Goal: Task Accomplishment & Management: Complete application form

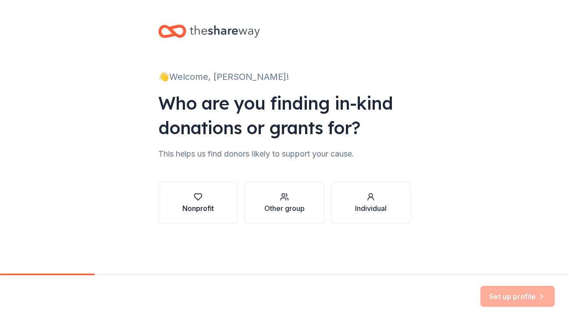
click at [200, 204] on div "Nonprofit" at bounding box center [198, 208] width 32 height 11
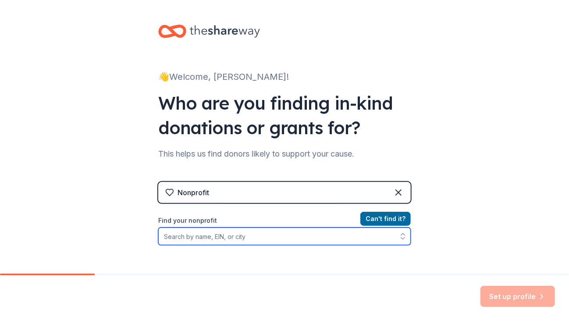
click at [228, 236] on input "Find your nonprofit" at bounding box center [284, 236] width 252 height 18
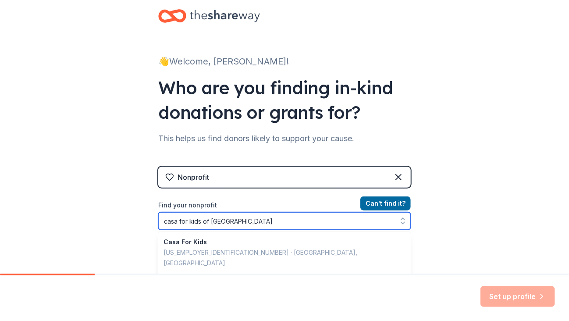
type input "casa for kids of [GEOGRAPHIC_DATA][US_STATE]"
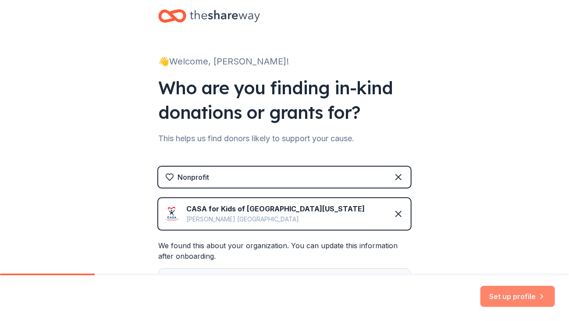
click at [504, 298] on button "Set up profile" at bounding box center [517, 296] width 75 height 21
click at [518, 296] on div "Set up profile" at bounding box center [517, 296] width 75 height 21
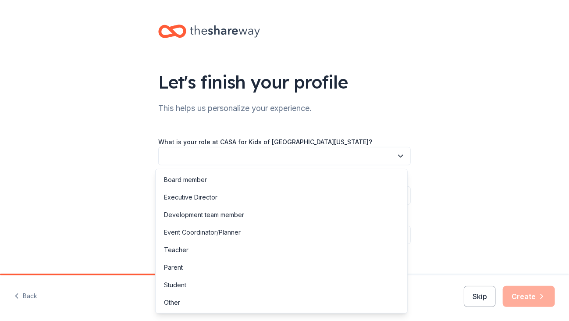
click at [396, 153] on icon "button" at bounding box center [400, 156] width 9 height 9
click at [237, 216] on div "Development team member" at bounding box center [204, 214] width 80 height 11
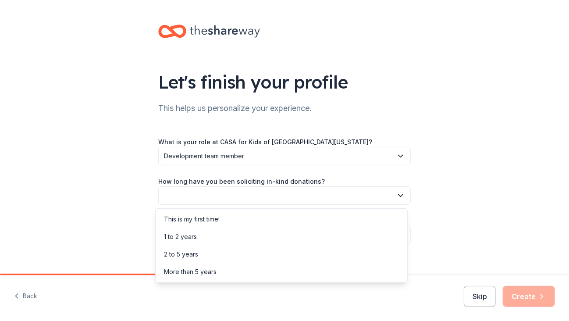
click at [396, 194] on icon "button" at bounding box center [400, 195] width 9 height 9
click at [239, 270] on div "More than 5 years" at bounding box center [281, 272] width 248 height 18
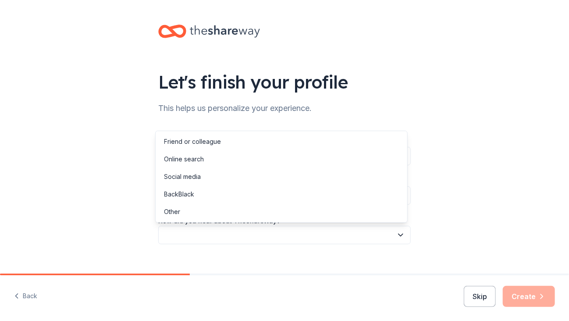
click at [396, 236] on icon "button" at bounding box center [400, 235] width 9 height 9
click at [189, 159] on div "Online search" at bounding box center [184, 159] width 40 height 11
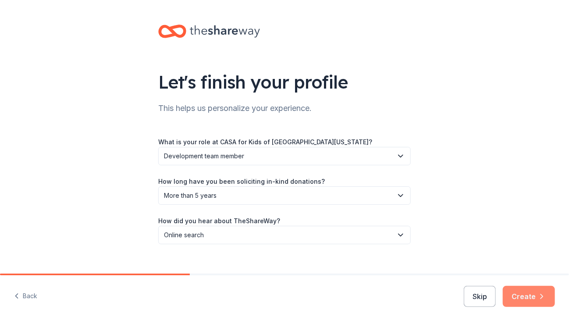
click at [524, 296] on button "Create" at bounding box center [529, 296] width 52 height 21
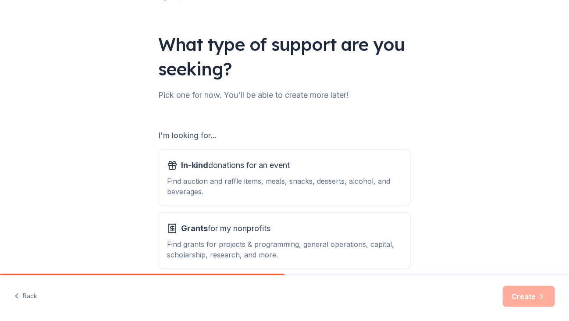
scroll to position [80, 0]
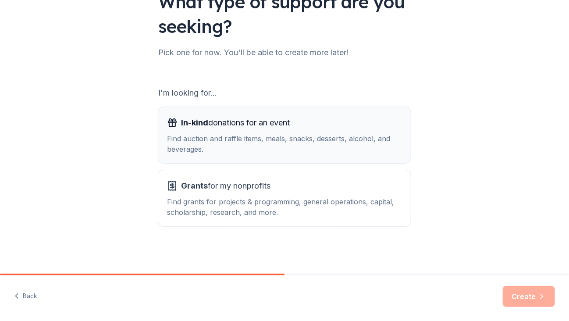
click at [205, 152] on div "Find auction and raffle items, meals, snacks, desserts, alcohol, and beverages." at bounding box center [284, 143] width 235 height 21
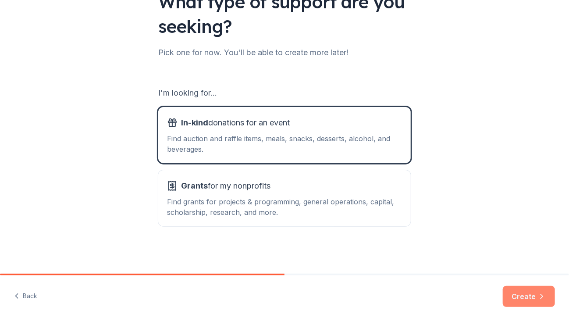
click at [523, 291] on button "Create" at bounding box center [529, 296] width 52 height 21
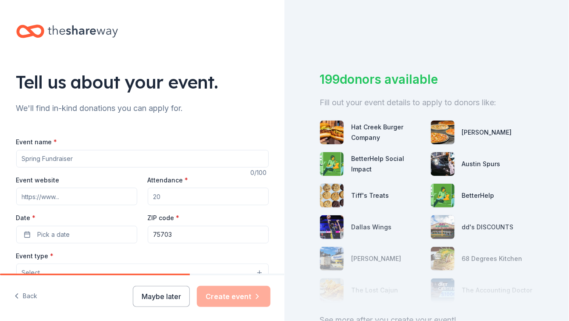
click at [67, 159] on input "Event name *" at bounding box center [142, 159] width 252 height 18
type input "Back to the 90's Fall Festival"
click at [38, 202] on input "Event website" at bounding box center [76, 197] width 121 height 18
click at [45, 198] on input "Event website" at bounding box center [76, 197] width 121 height 18
paste input "[URL][DOMAIN_NAME]"
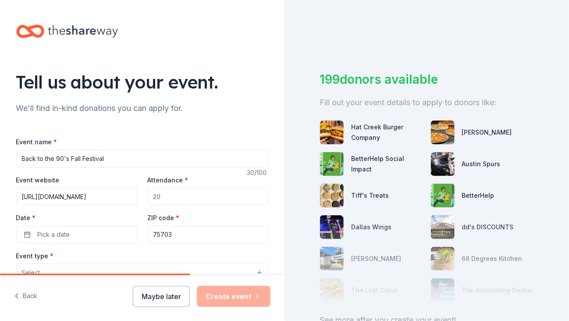
type input "[URL][DOMAIN_NAME]"
click at [165, 198] on input "Attendance *" at bounding box center [208, 197] width 121 height 18
type input "500"
click at [78, 237] on button "Pick a date" at bounding box center [76, 235] width 121 height 18
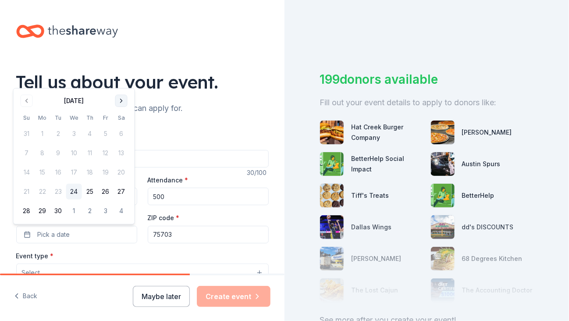
click at [122, 100] on button "Go to next month" at bounding box center [121, 101] width 12 height 12
click at [57, 192] on button "21" at bounding box center [58, 192] width 16 height 16
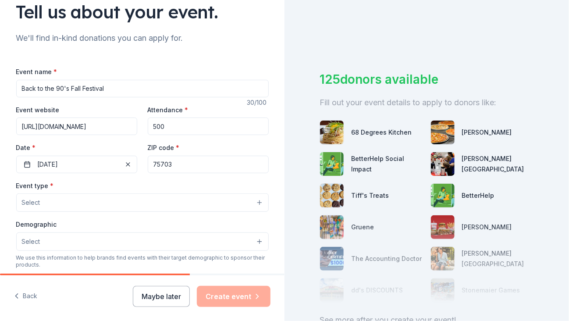
scroll to position [88, 0]
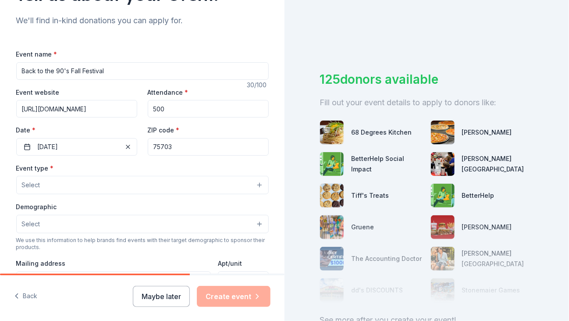
click at [254, 182] on button "Select" at bounding box center [142, 185] width 252 height 18
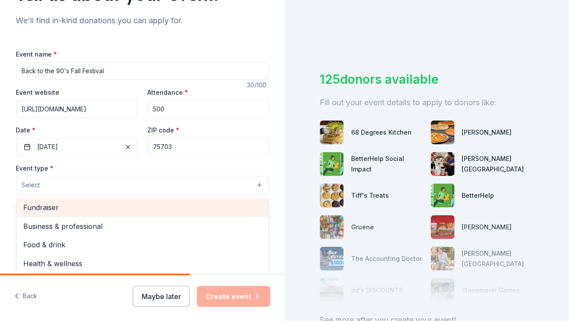
click at [83, 199] on div "Fundraiser" at bounding box center [143, 207] width 252 height 18
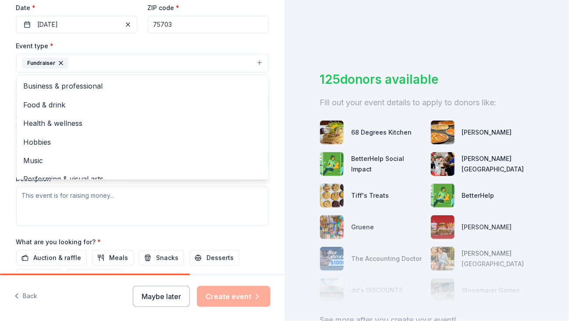
scroll to position [210, 0]
click at [268, 238] on div "Tell us about your event. We'll find in-kind donations you can apply for. Event…" at bounding box center [142, 82] width 280 height 584
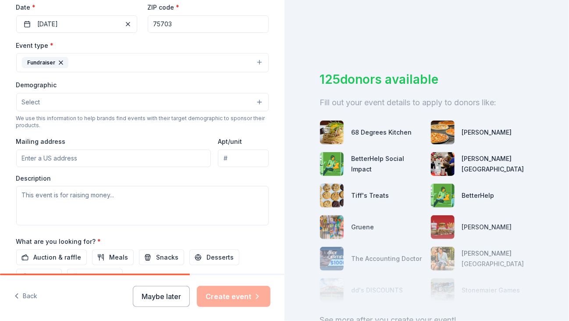
click at [136, 167] on div "Event type * Fundraiser Demographic Select We use this information to help bran…" at bounding box center [142, 132] width 252 height 185
click at [63, 152] on input "Mailing address" at bounding box center [113, 158] width 195 height 18
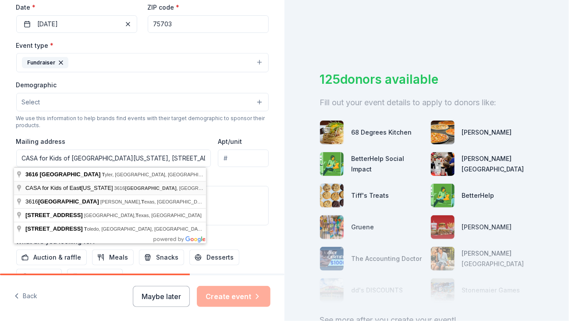
type input "[STREET_ADDRESS]"
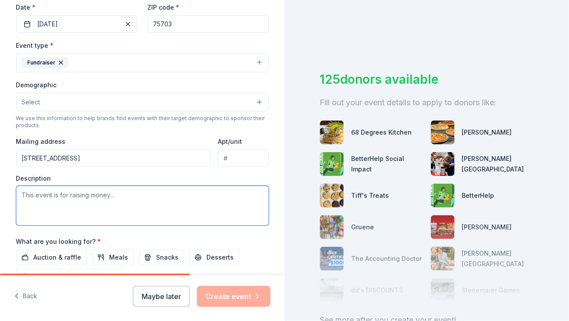
click at [40, 196] on textarea at bounding box center [142, 205] width 252 height 39
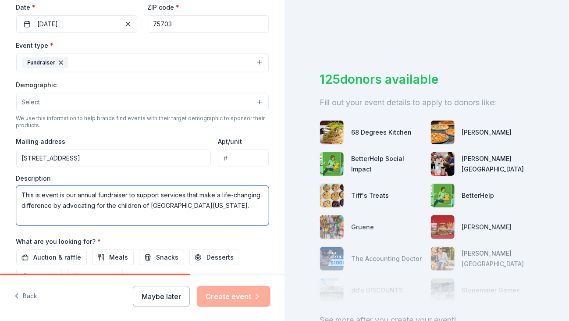
click at [0, 0] on span "is" at bounding box center [0, 0] width 0 height 0
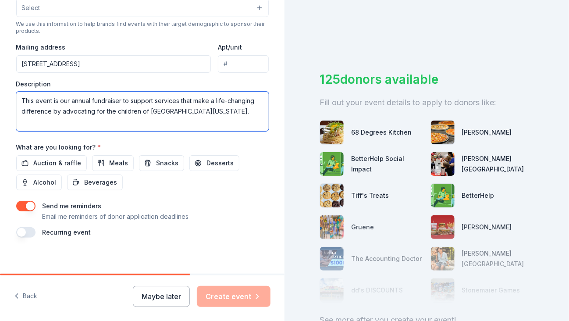
scroll to position [310, 0]
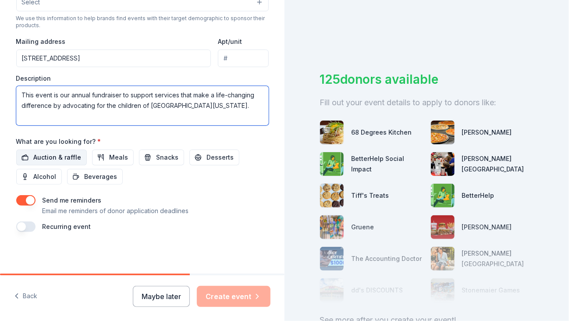
type textarea "This event is our annual fundraiser to support services that make a life-changi…"
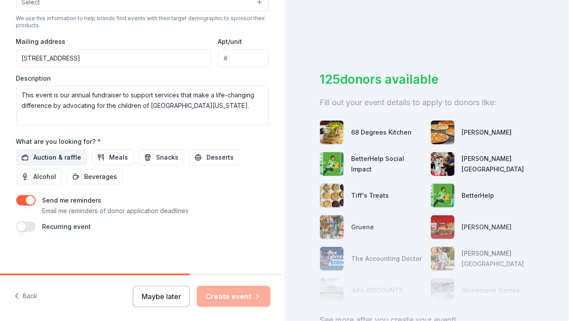
click at [42, 158] on span "Auction & raffle" at bounding box center [58, 157] width 48 height 11
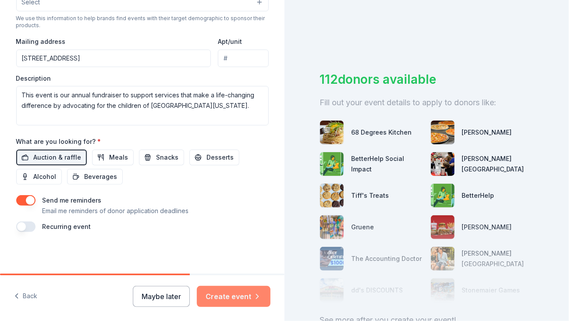
click at [229, 294] on button "Create event" at bounding box center [234, 296] width 74 height 21
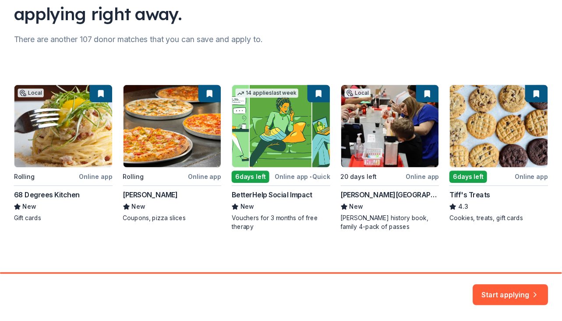
scroll to position [95, 0]
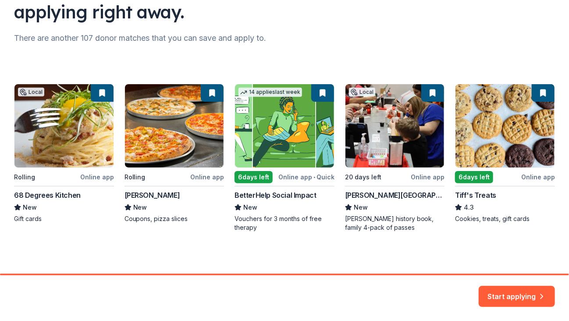
click at [369, 154] on div "Local Rolling Online app 68 Degrees Kitchen New Gift cards Rolling Online app […" at bounding box center [284, 158] width 541 height 148
click at [370, 192] on div "Local Rolling Online app 68 Degrees Kitchen New Gift cards Rolling Online app […" at bounding box center [284, 158] width 541 height 148
click at [519, 291] on button "Start applying" at bounding box center [517, 294] width 76 height 21
click at [519, 291] on div "Start applying" at bounding box center [517, 296] width 76 height 21
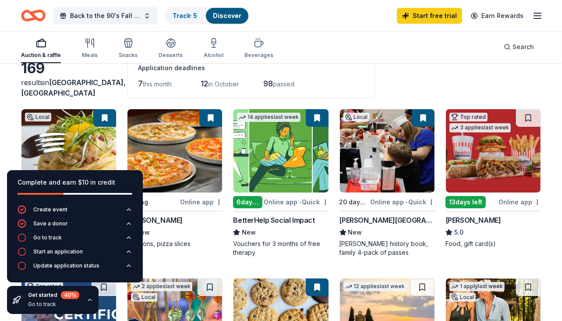
scroll to position [51, 0]
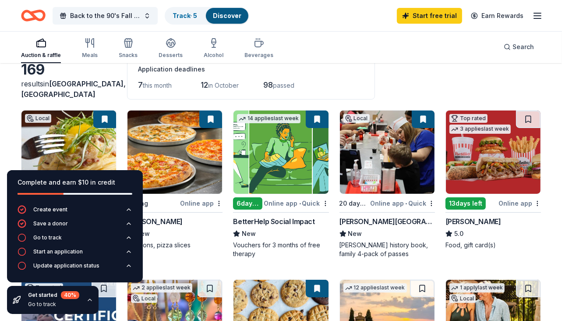
click at [380, 218] on div "[PERSON_NAME][GEOGRAPHIC_DATA]" at bounding box center [388, 221] width 96 height 11
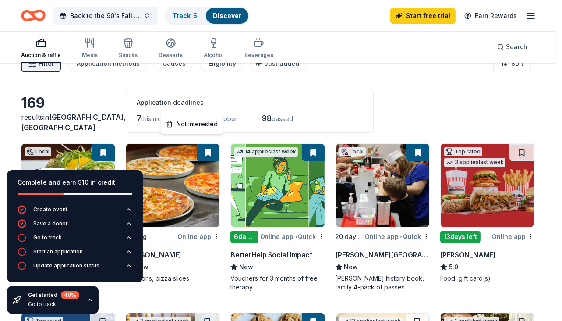
scroll to position [145, 0]
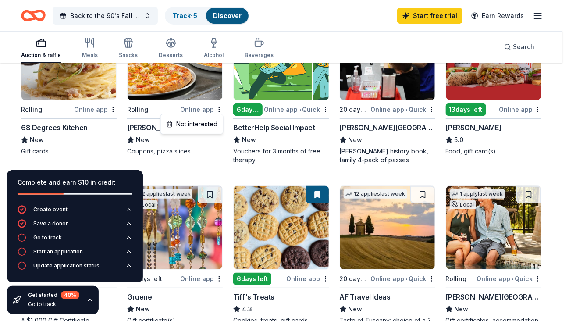
click at [259, 176] on html "Back to the 90's Fall Festival Track · 5 Discover Start free trial Earn Rewards…" at bounding box center [284, 15] width 569 height 321
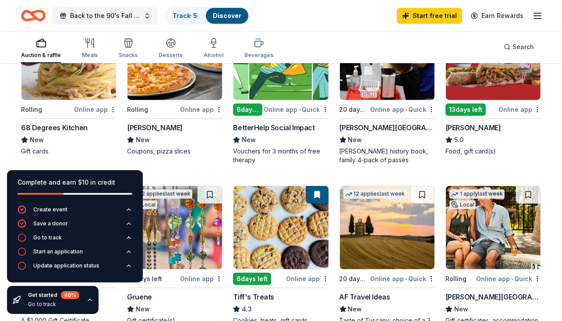
click at [259, 295] on div "Tiff's Treats" at bounding box center [253, 296] width 41 height 11
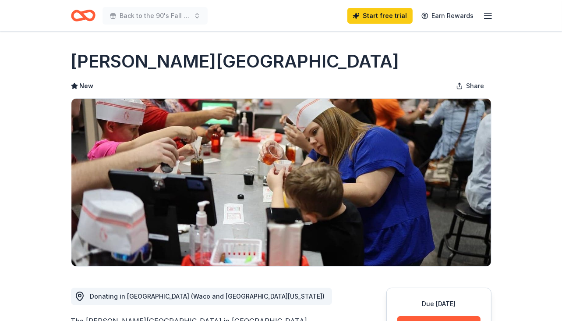
click at [380, 218] on img at bounding box center [281, 182] width 420 height 167
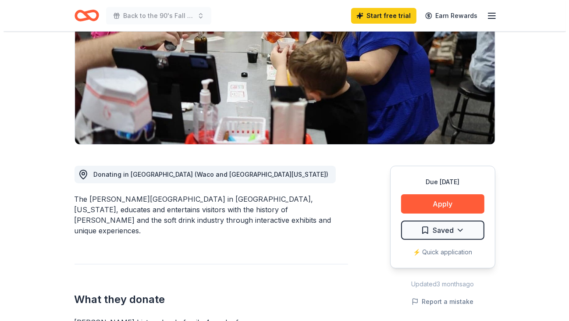
scroll to position [158, 0]
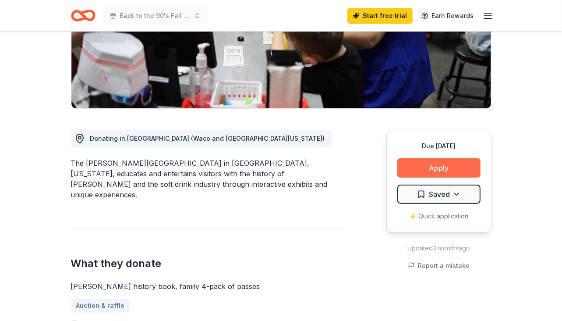
click at [444, 164] on button "Apply" at bounding box center [438, 167] width 83 height 19
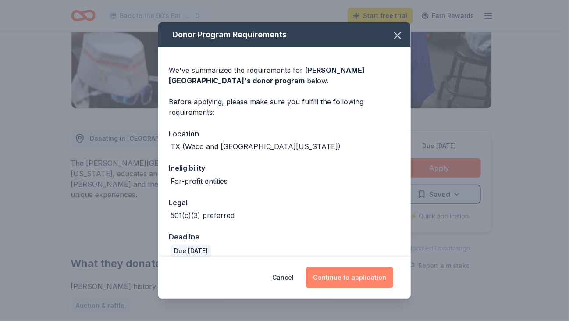
click at [365, 278] on button "Continue to application" at bounding box center [349, 277] width 87 height 21
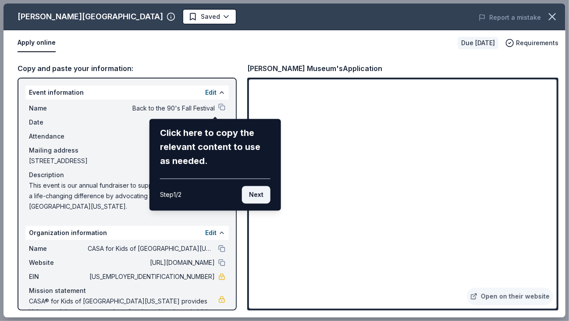
click at [260, 195] on button "Next" at bounding box center [256, 195] width 28 height 18
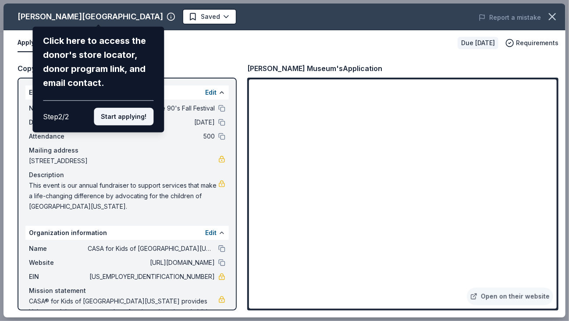
click at [137, 112] on button "Start applying!" at bounding box center [124, 117] width 60 height 18
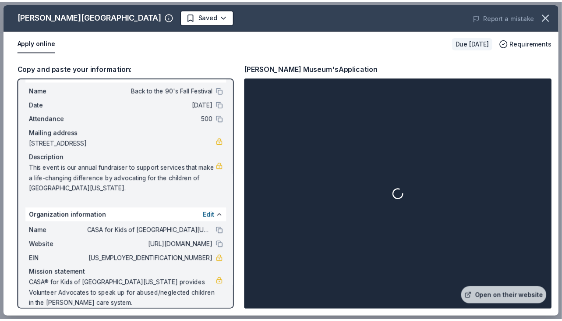
scroll to position [28, 0]
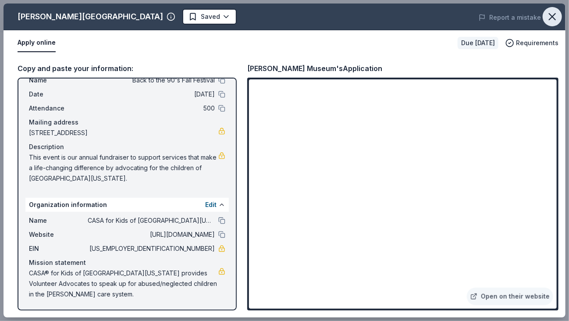
click at [552, 11] on icon "button" at bounding box center [552, 17] width 12 height 12
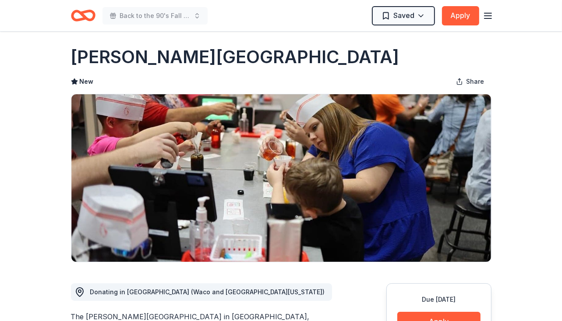
scroll to position [0, 0]
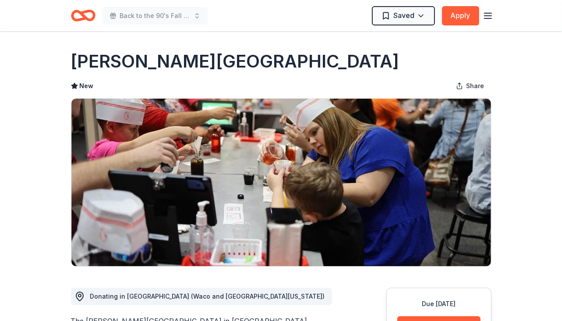
click at [491, 14] on icon "button" at bounding box center [488, 16] width 11 height 11
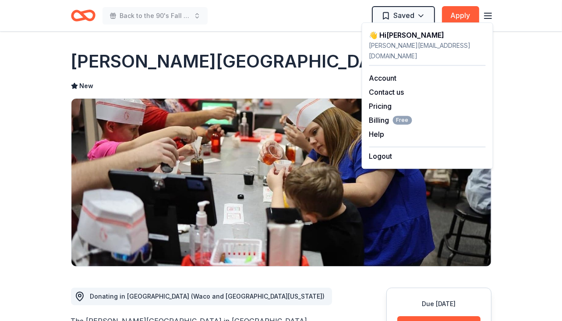
click at [275, 29] on div "Back to the 90's Fall Festival Saved Apply" at bounding box center [281, 15] width 449 height 31
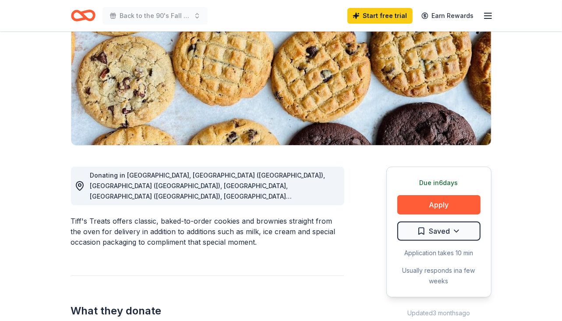
scroll to position [140, 0]
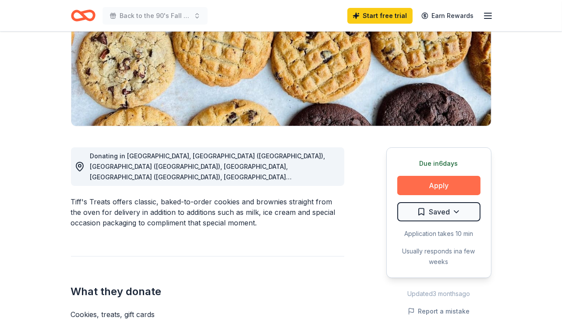
click at [442, 182] on button "Apply" at bounding box center [438, 185] width 83 height 19
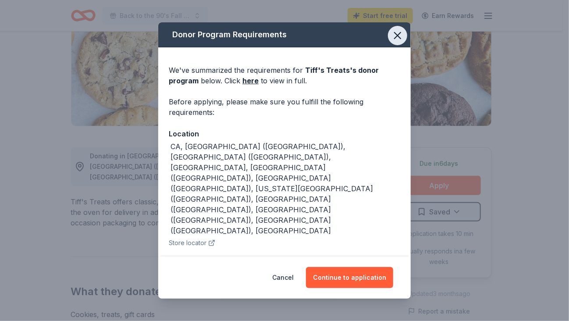
click at [394, 36] on icon "button" at bounding box center [397, 35] width 12 height 12
